Goal: Task Accomplishment & Management: Complete application form

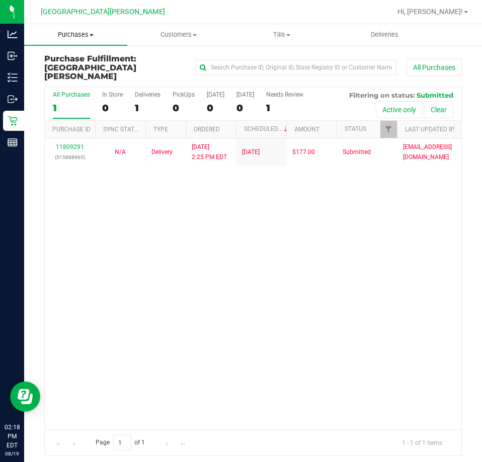
click at [79, 32] on span "Purchases" at bounding box center [75, 34] width 103 height 9
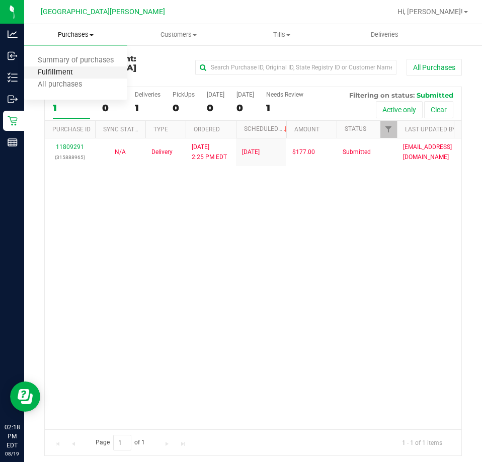
click at [71, 70] on span "Fulfillment" at bounding box center [55, 72] width 62 height 9
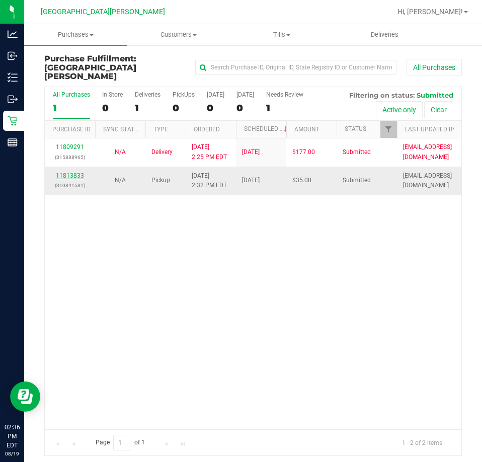
click at [71, 172] on link "11813833" at bounding box center [70, 175] width 28 height 7
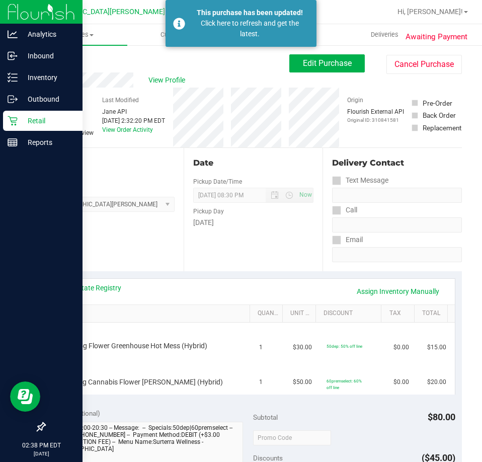
click at [19, 123] on p "Retail" at bounding box center [48, 121] width 60 height 12
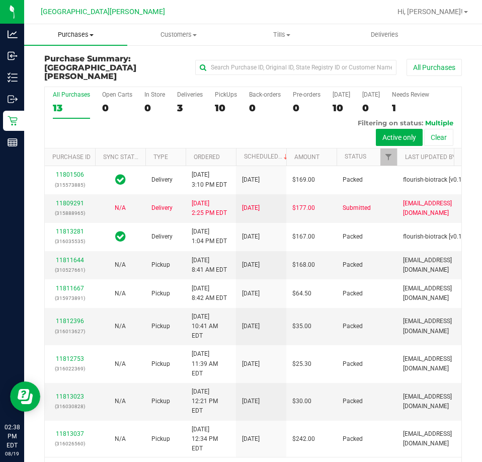
click at [80, 32] on span "Purchases" at bounding box center [75, 34] width 103 height 9
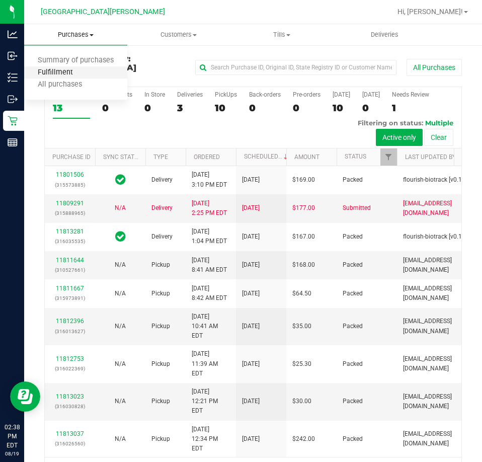
click at [67, 76] on span "Fulfillment" at bounding box center [55, 72] width 62 height 9
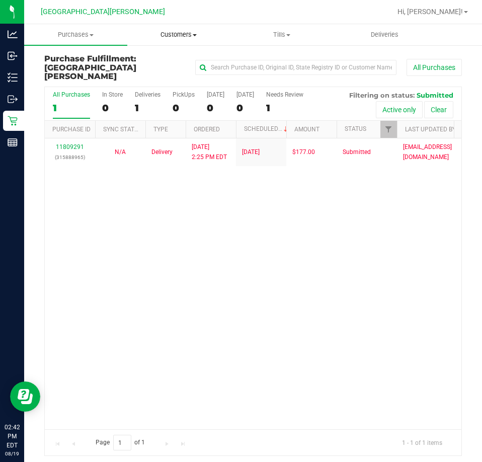
click at [177, 32] on span "Customers" at bounding box center [179, 34] width 102 height 9
click at [179, 61] on span "All customers" at bounding box center [163, 60] width 72 height 9
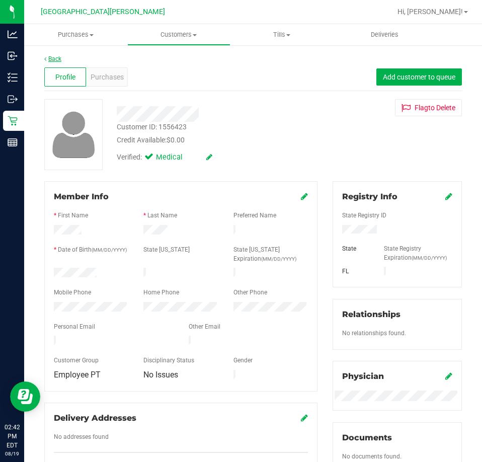
click at [55, 58] on link "Back" at bounding box center [52, 58] width 17 height 7
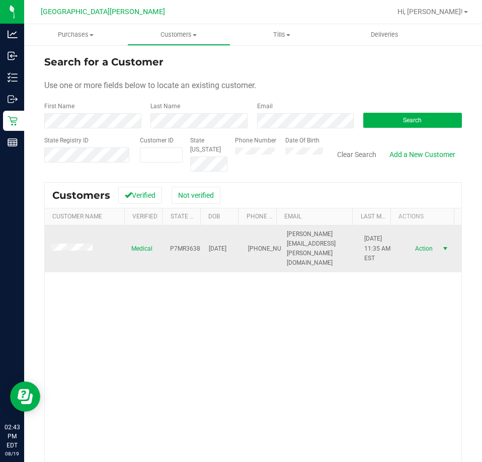
click at [441, 245] on span "select" at bounding box center [445, 248] width 8 height 8
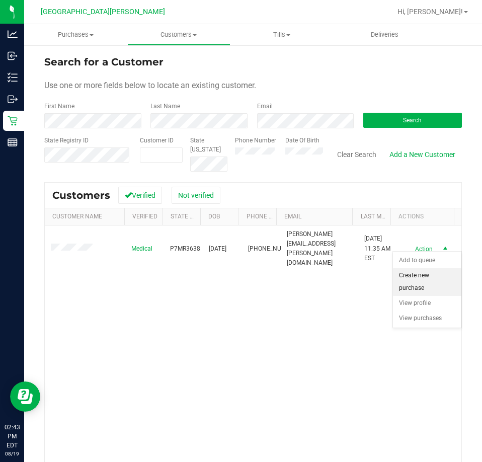
click at [427, 282] on li "Create new purchase" at bounding box center [427, 282] width 68 height 28
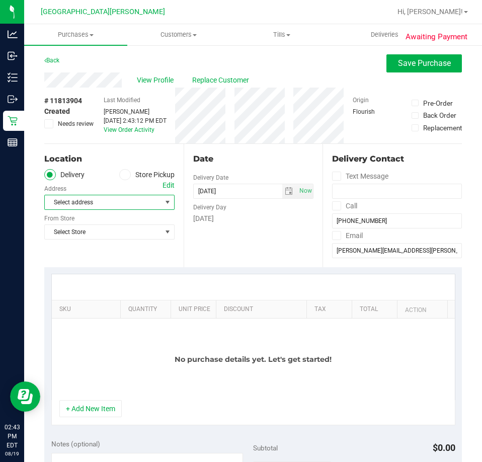
click at [111, 203] on span "Select address" at bounding box center [100, 202] width 111 height 14
click at [133, 177] on label "Store Pickup" at bounding box center [146, 175] width 55 height 12
click at [135, 176] on label "Store Pickup" at bounding box center [146, 175] width 55 height 12
click at [0, 0] on input "Store Pickup" at bounding box center [0, 0] width 0 height 0
click at [122, 204] on span "Select Store" at bounding box center [103, 202] width 117 height 14
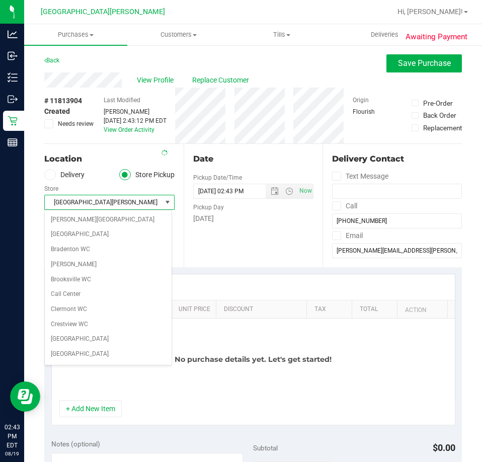
scroll to position [133, 0]
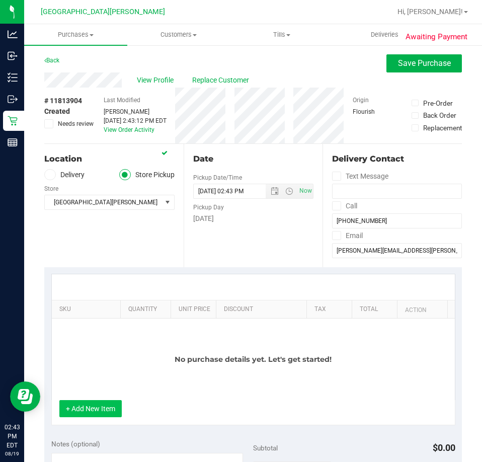
click at [93, 404] on button "+ Add New Item" at bounding box center [90, 408] width 62 height 17
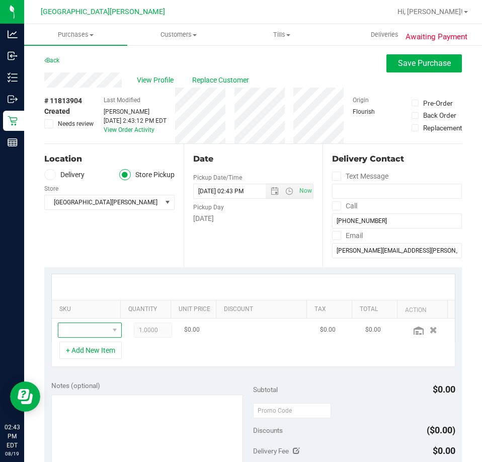
click at [108, 325] on span "NO DATA FOUND" at bounding box center [114, 330] width 13 height 14
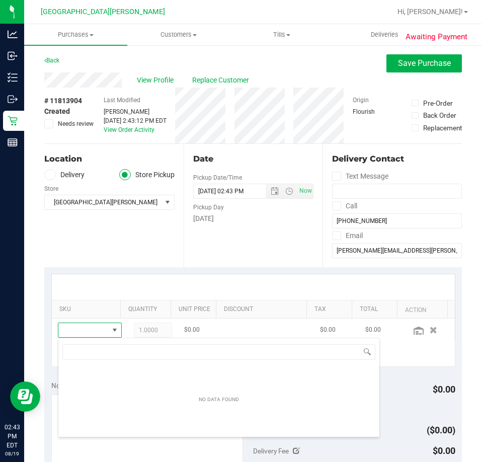
scroll to position [15, 41]
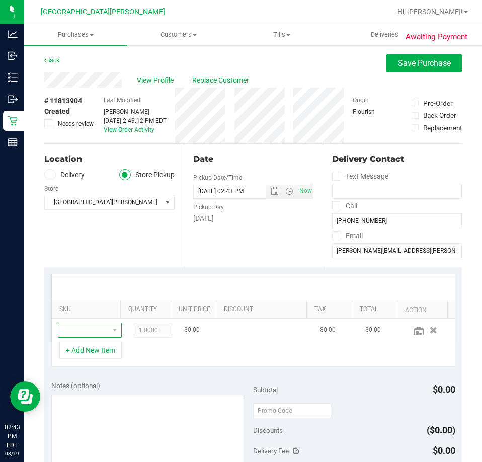
click at [91, 328] on span "NO DATA FOUND" at bounding box center [83, 330] width 50 height 14
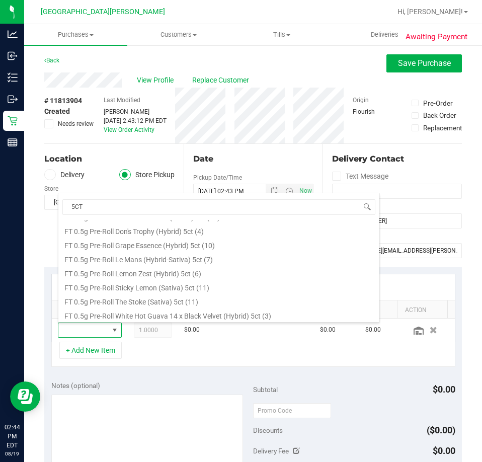
scroll to position [68, 0]
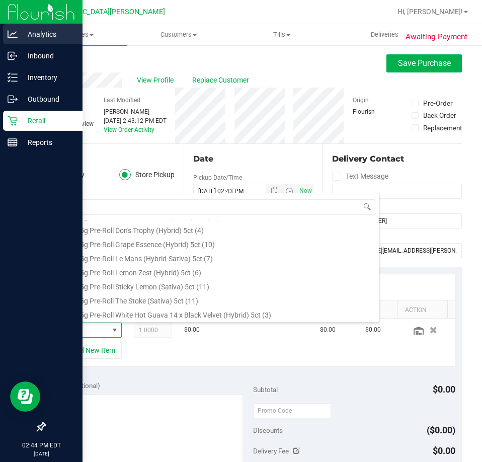
type input "5CT"
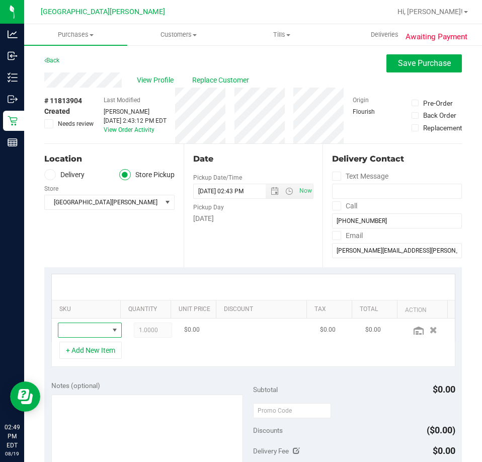
click at [69, 330] on span "NO DATA FOUND" at bounding box center [83, 330] width 50 height 14
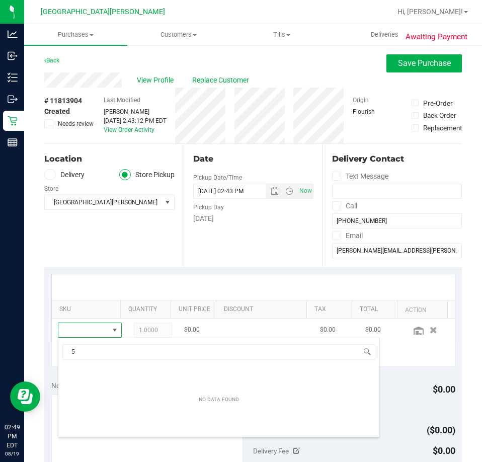
scroll to position [0, 0]
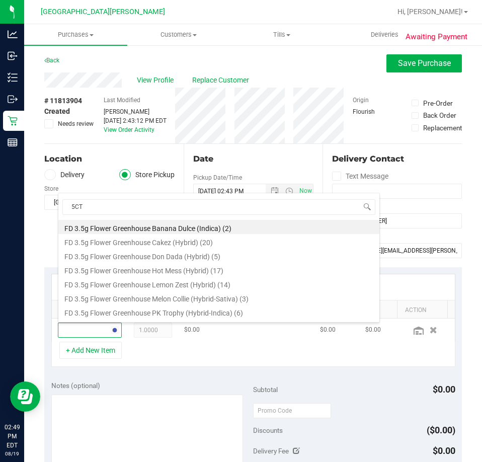
type input "5CT"
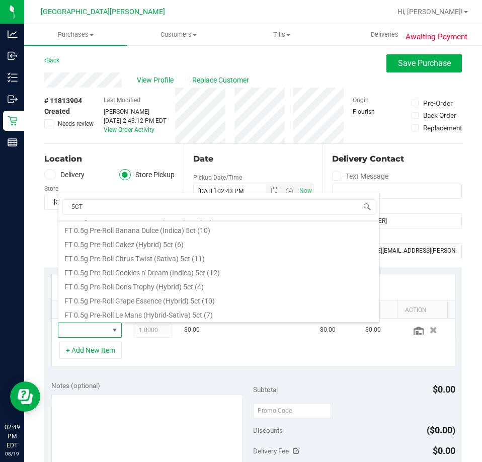
scroll to position [68, 0]
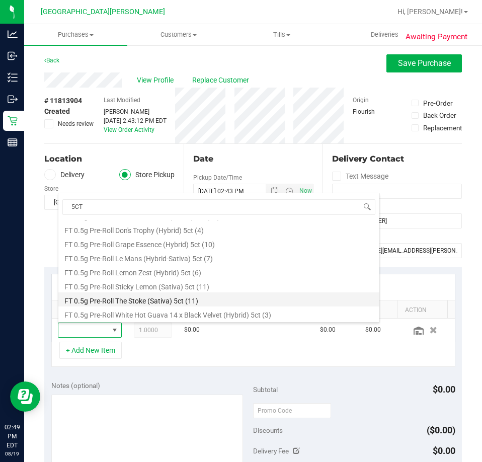
click at [161, 300] on li "FT 0.5g Pre-Roll The Stoke (Sativa) 5ct (11)" at bounding box center [218, 299] width 321 height 14
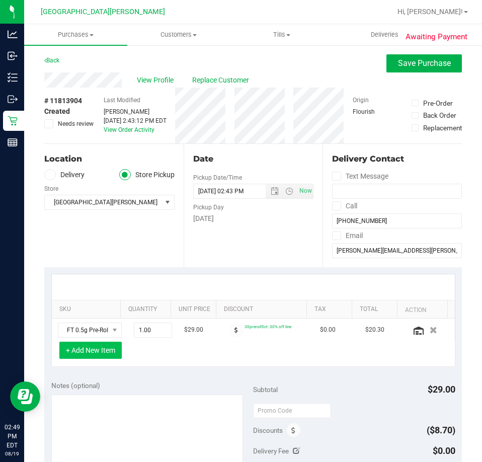
click at [102, 350] on button "+ Add New Item" at bounding box center [90, 349] width 62 height 17
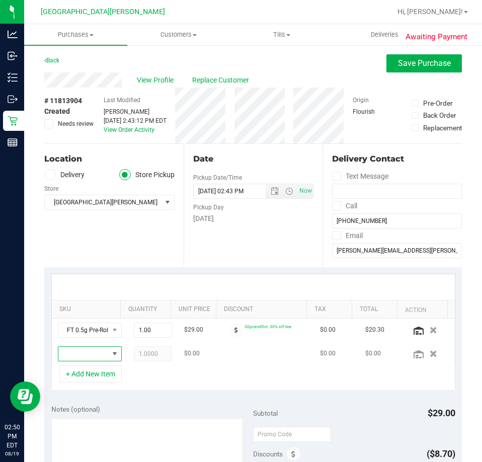
click at [108, 349] on span "NO DATA FOUND" at bounding box center [114, 354] width 13 height 14
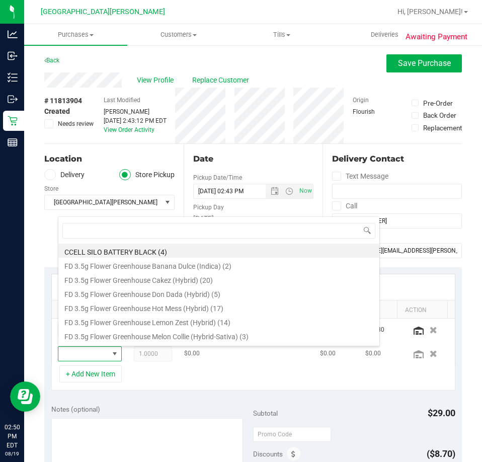
scroll to position [15, 41]
type input "5CT"
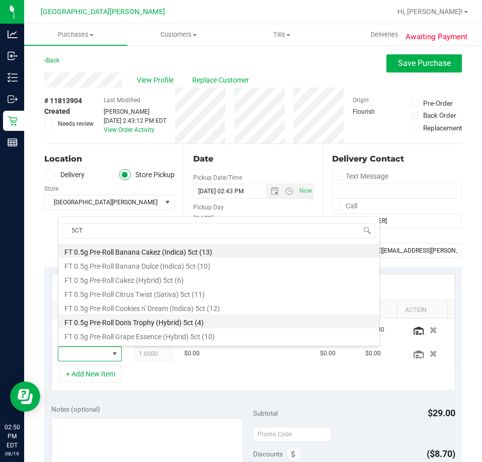
click at [151, 321] on li "FT 0.5g Pre-Roll Don's Trophy (Hybrid) 5ct (4)" at bounding box center [218, 321] width 321 height 14
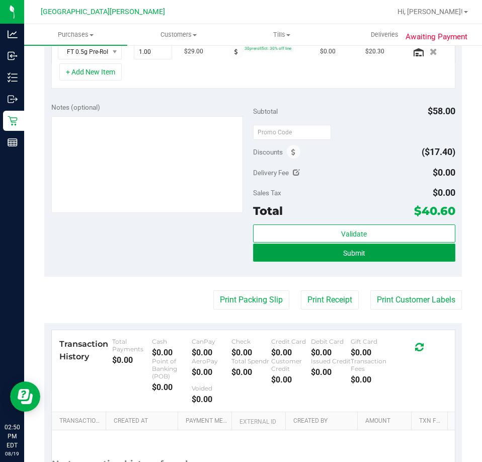
click at [359, 253] on span "Submit" at bounding box center [354, 253] width 22 height 8
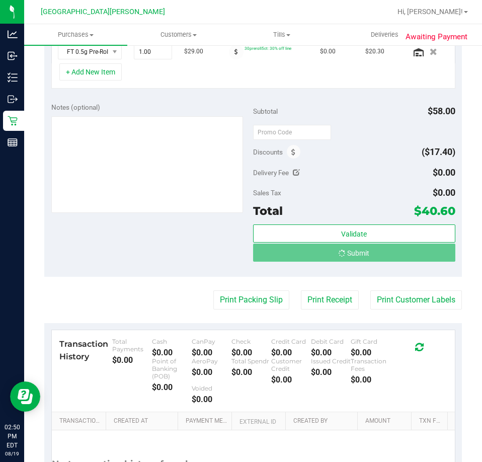
scroll to position [286, 0]
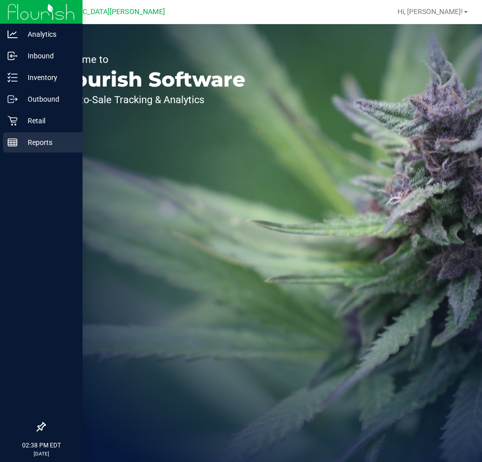
click at [33, 145] on p "Reports" at bounding box center [48, 142] width 60 height 12
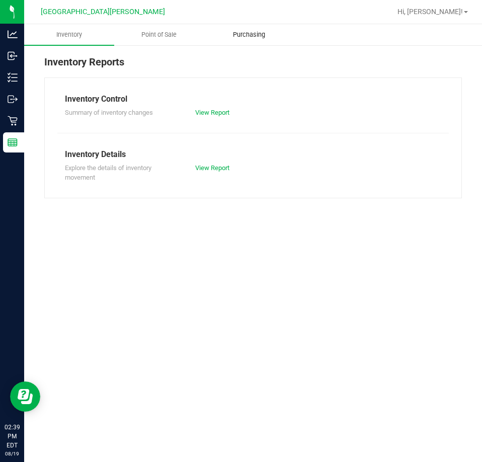
click at [248, 35] on span "Purchasing" at bounding box center [248, 34] width 59 height 9
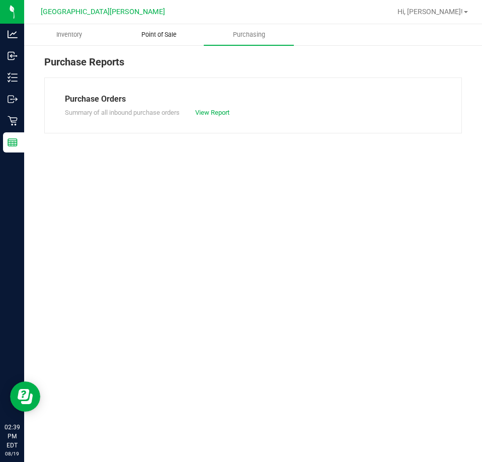
click at [175, 35] on span "Point of Sale" at bounding box center [159, 34] width 62 height 9
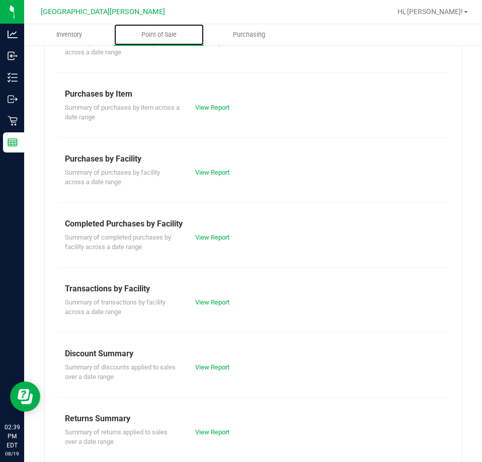
scroll to position [136, 0]
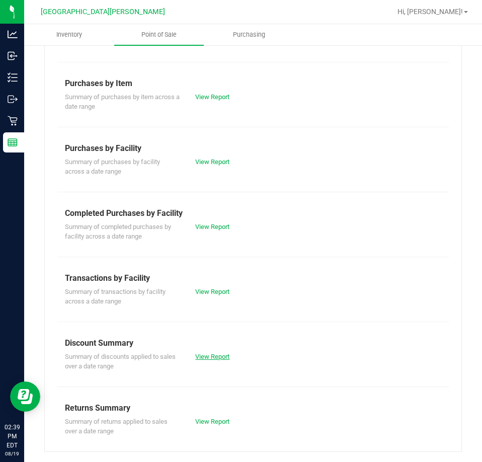
click at [210, 355] on link "View Report" at bounding box center [212, 357] width 34 height 8
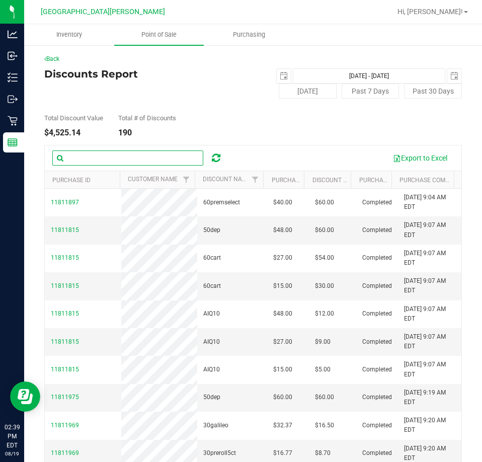
click at [84, 157] on input "text" at bounding box center [127, 157] width 151 height 15
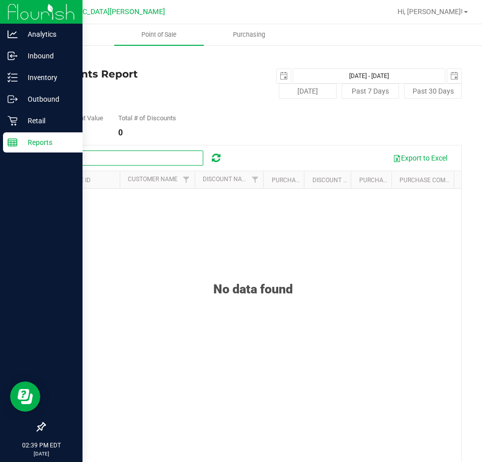
type input "ASK"
